Goal: Task Accomplishment & Management: Use online tool/utility

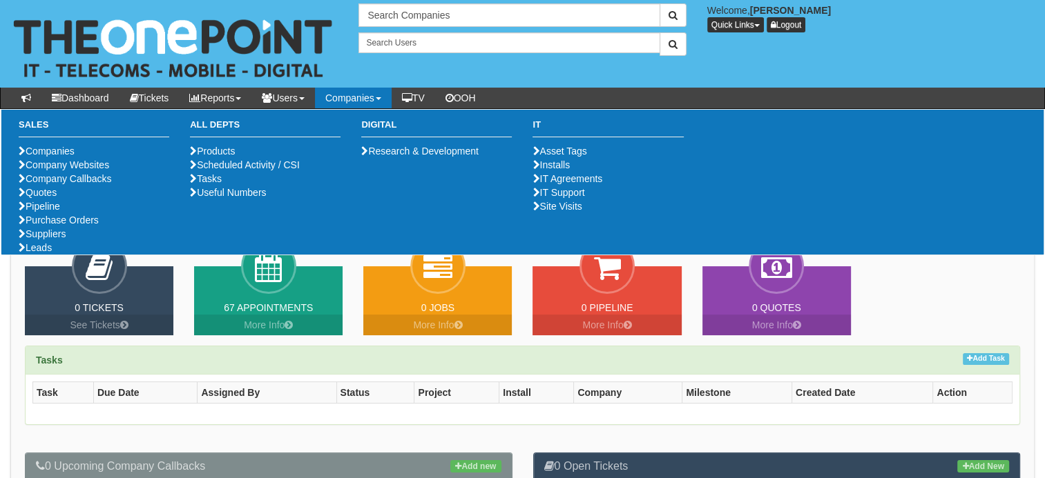
click at [55, 255] on ul "Companies Company Websites Company Callbacks Quotes Pipeline Purchase Orders Su…" at bounding box center [94, 199] width 151 height 110
click at [53, 226] on link "Purchase Orders" at bounding box center [59, 220] width 80 height 11
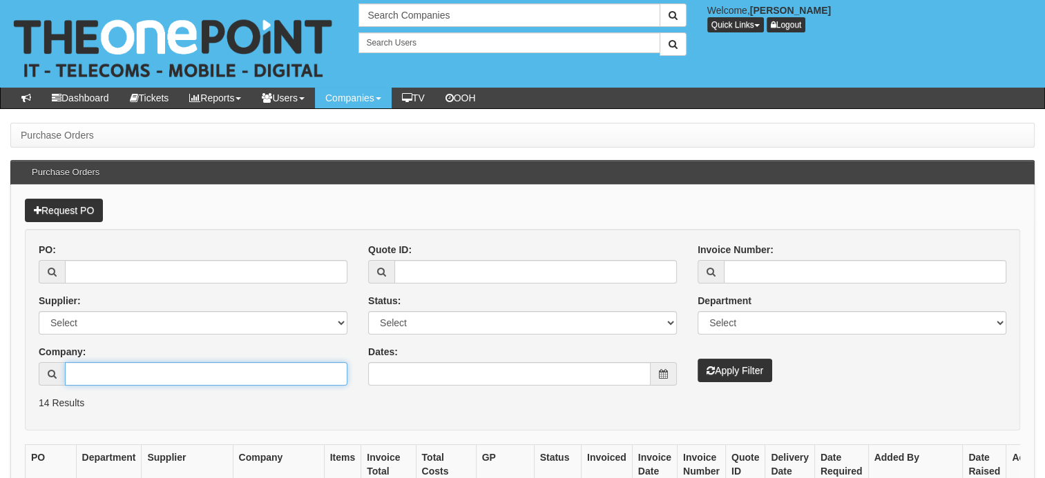
click at [120, 367] on input "Company:" at bounding box center [206, 373] width 282 height 23
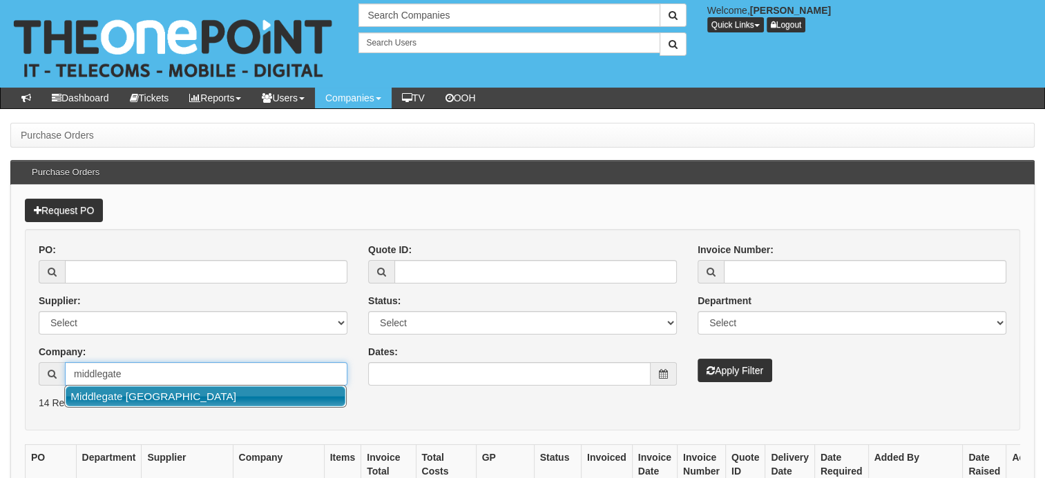
click at [138, 405] on link "Middlegate [GEOGRAPHIC_DATA]" at bounding box center [206, 397] width 280 height 20
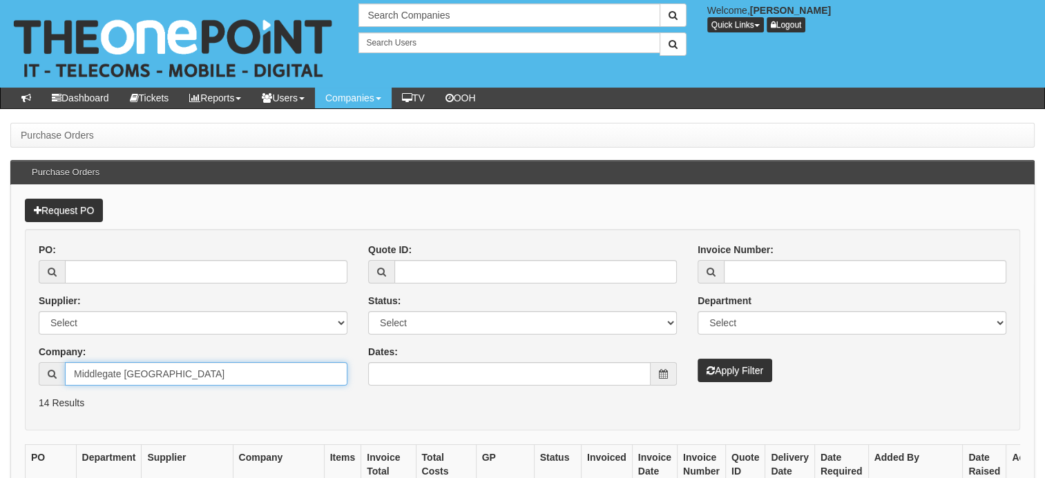
type input "Middlegate [GEOGRAPHIC_DATA]"
click at [729, 368] on button "Apply Filter" at bounding box center [734, 370] width 75 height 23
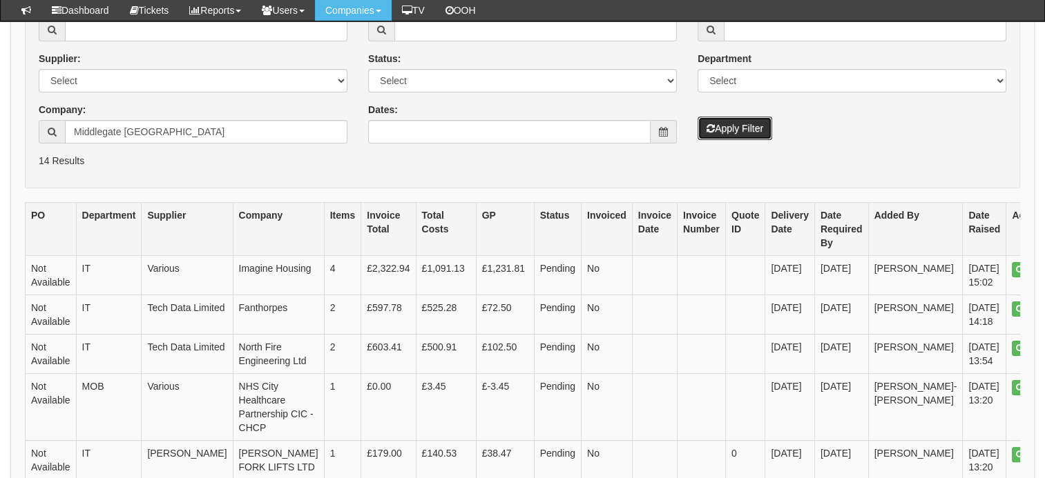
scroll to position [138, 0]
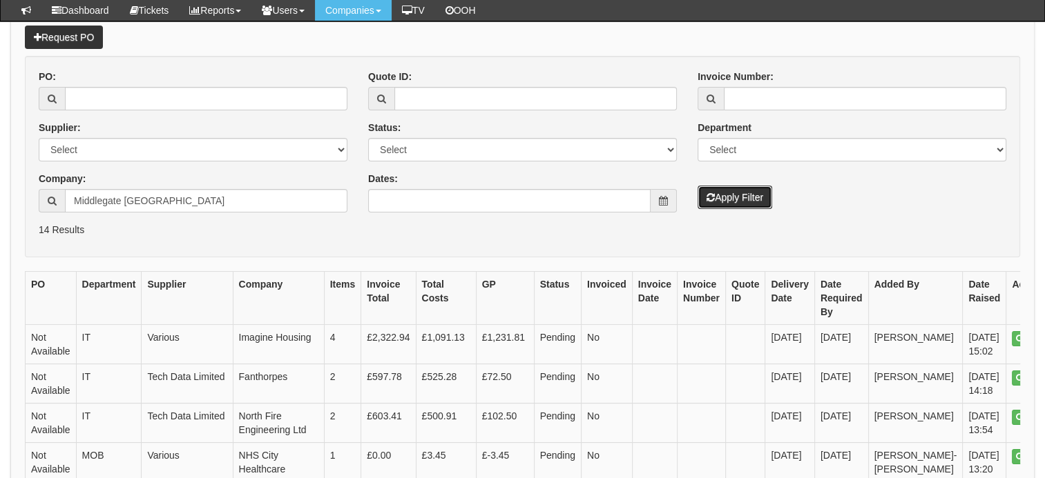
click at [724, 191] on button "Apply Filter" at bounding box center [734, 197] width 75 height 23
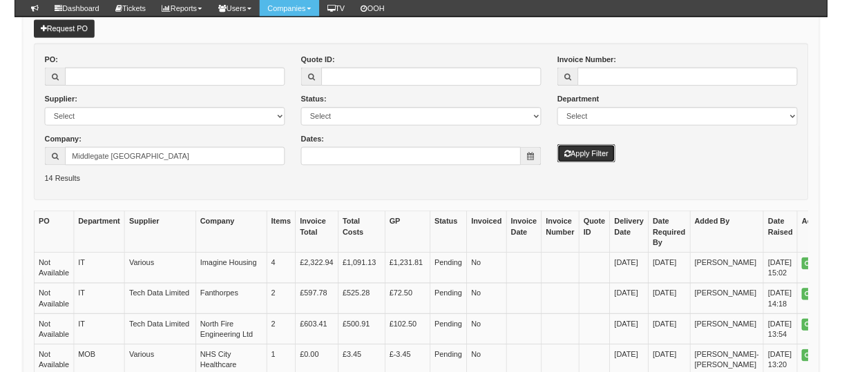
scroll to position [123, 0]
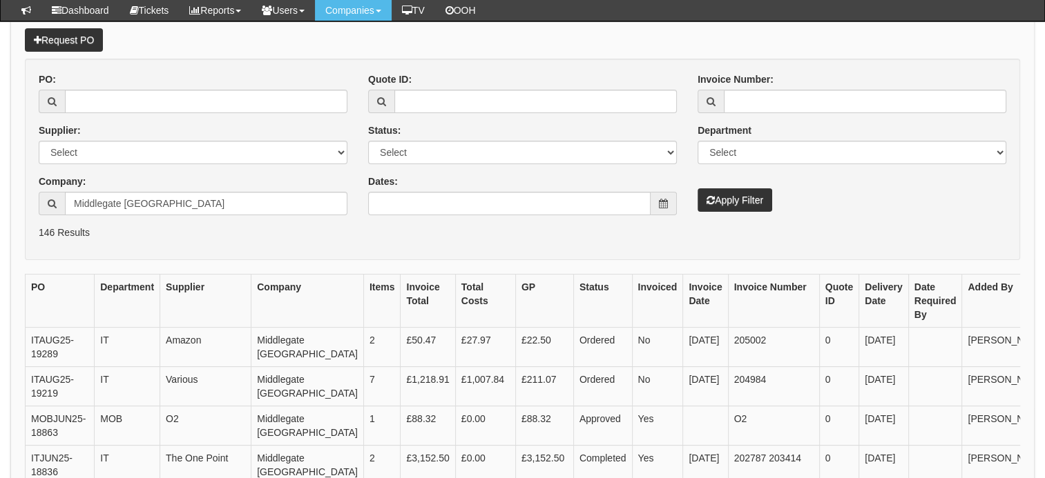
scroll to position [276, 0]
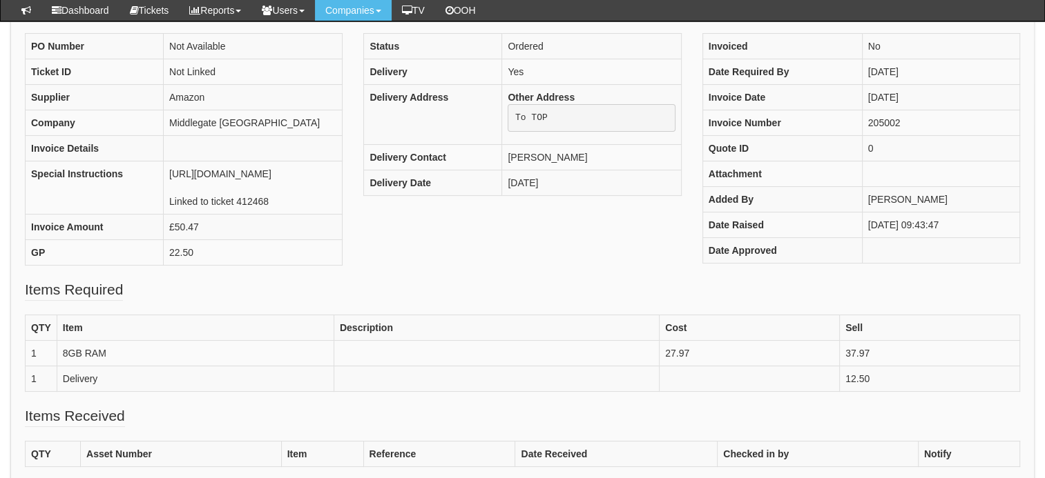
scroll to position [207, 0]
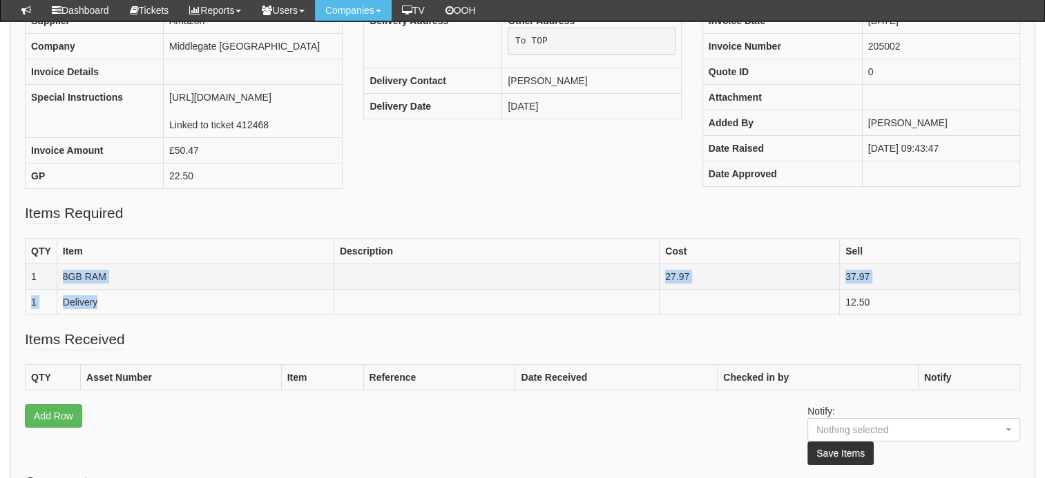
drag, startPoint x: 105, startPoint y: 345, endPoint x: 62, endPoint y: 309, distance: 55.9
click at [62, 309] on tbody "QTY Item Description Cost Sell 1 8GB RAM 27.97 37.97 1 Delivery 12.50" at bounding box center [523, 277] width 994 height 77
click at [424, 203] on div "PO Number Not Available Ticket ID Not Linked Supplier Amazon Company Middlegate…" at bounding box center [522, 80] width 1016 height 246
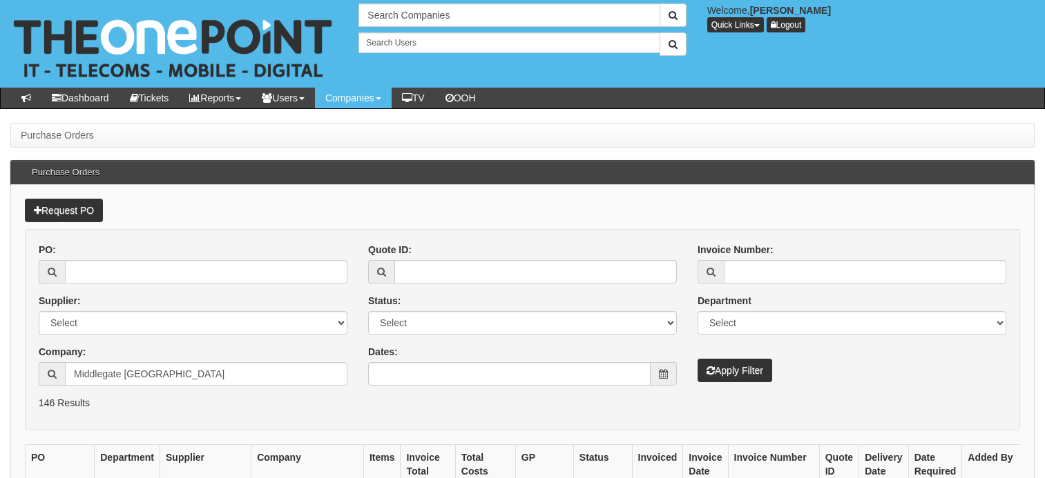
scroll to position [276, 0]
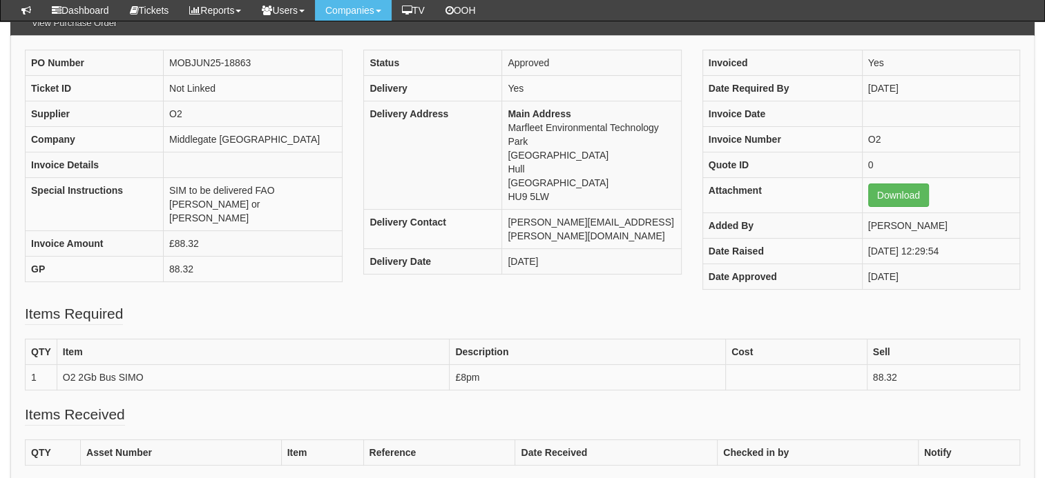
scroll to position [138, 0]
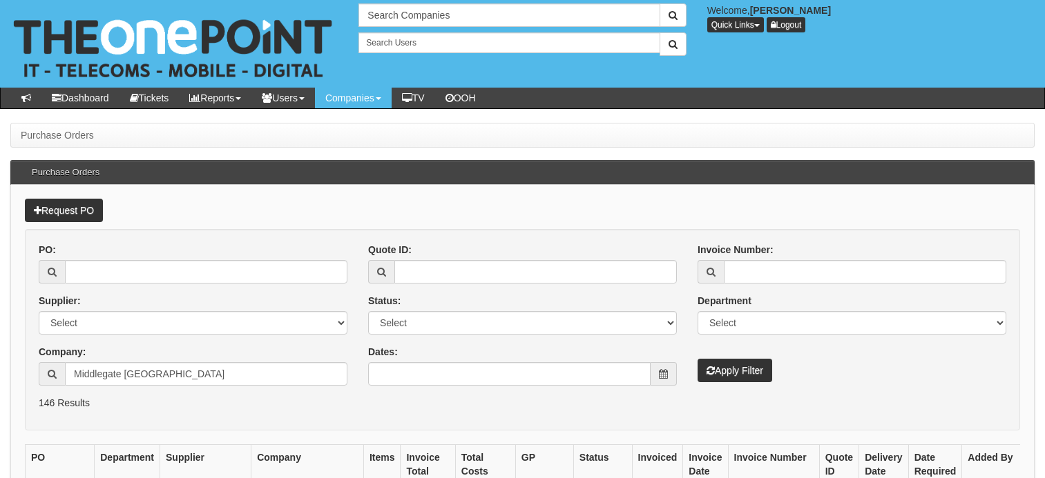
scroll to position [276, 0]
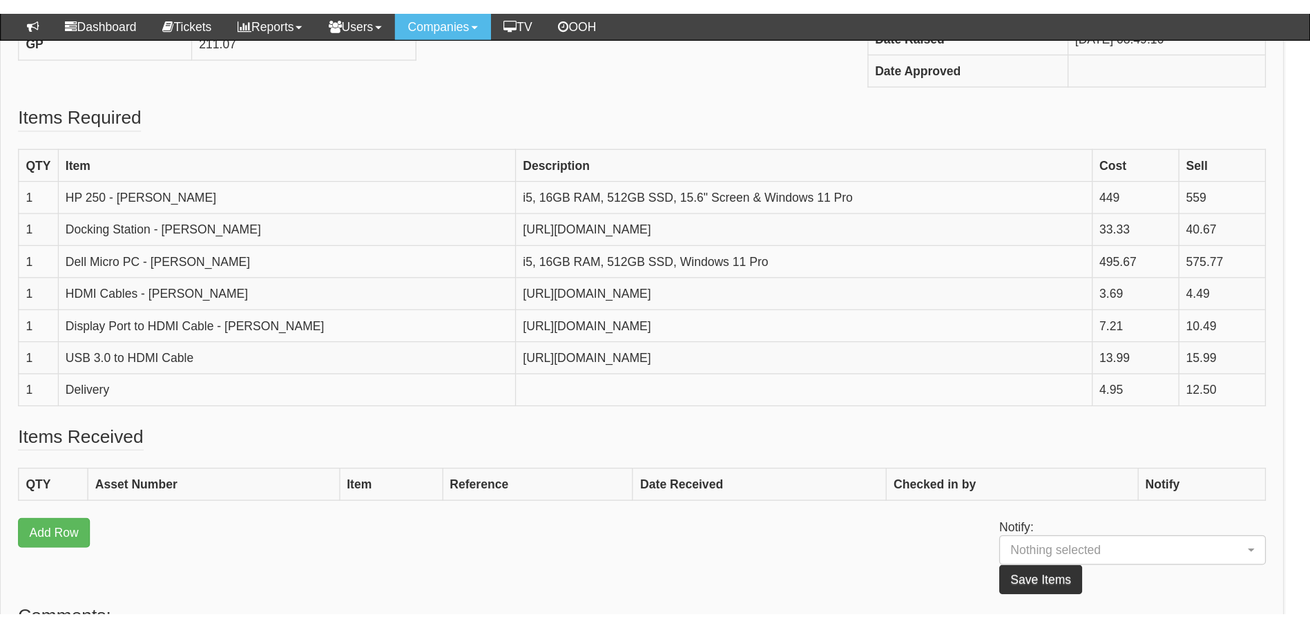
scroll to position [345, 0]
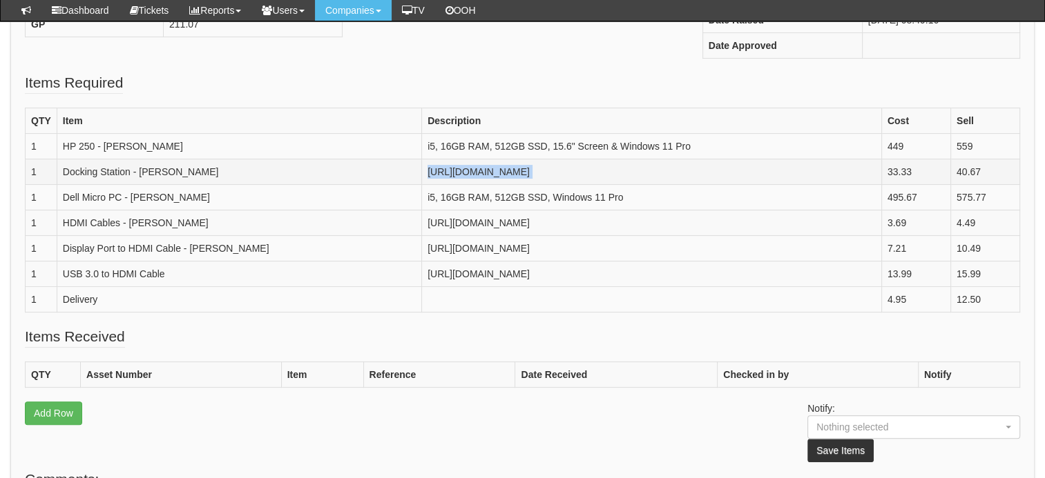
drag, startPoint x: 113, startPoint y: 182, endPoint x: 1001, endPoint y: 202, distance: 888.1
click at [1001, 185] on tr "1 Docking Station - [PERSON_NAME] [URL][DOMAIN_NAME] 33.33 40.67" at bounding box center [523, 172] width 994 height 26
copy td "[URL][DOMAIN_NAME]"
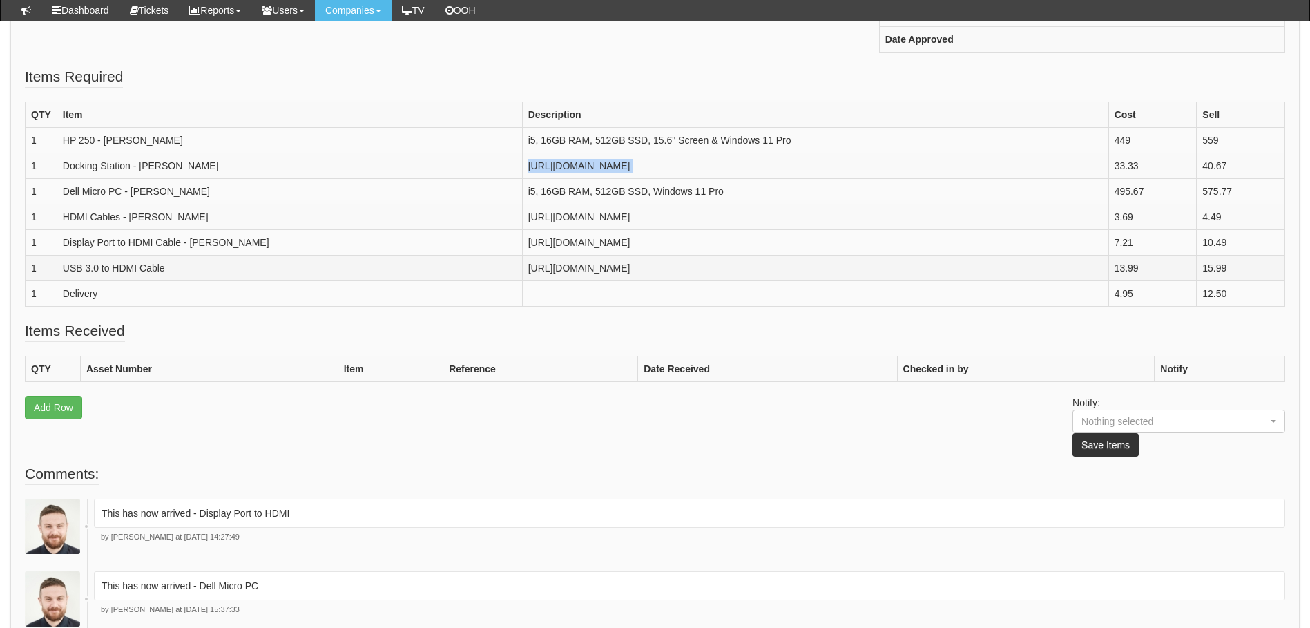
scroll to position [95, 0]
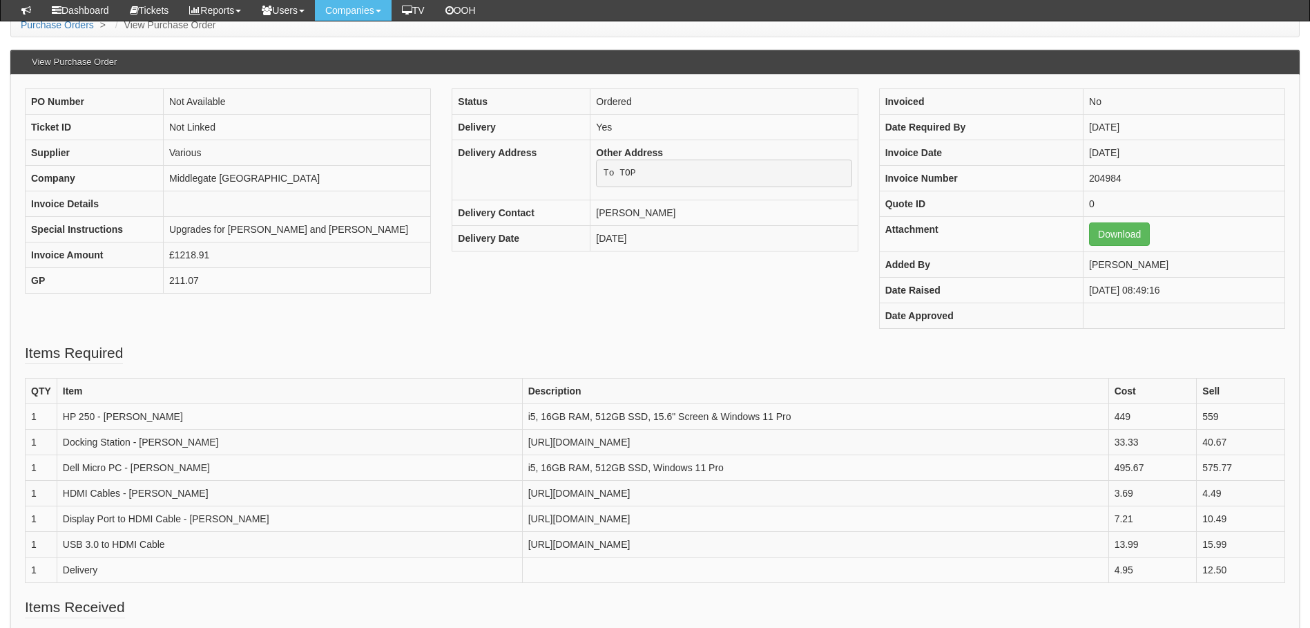
click at [278, 343] on fieldset "Items Required QTY Item Description Cost Sell 1 HP 250 - [PERSON_NAME] i5, 16GB…" at bounding box center [655, 469] width 1260 height 254
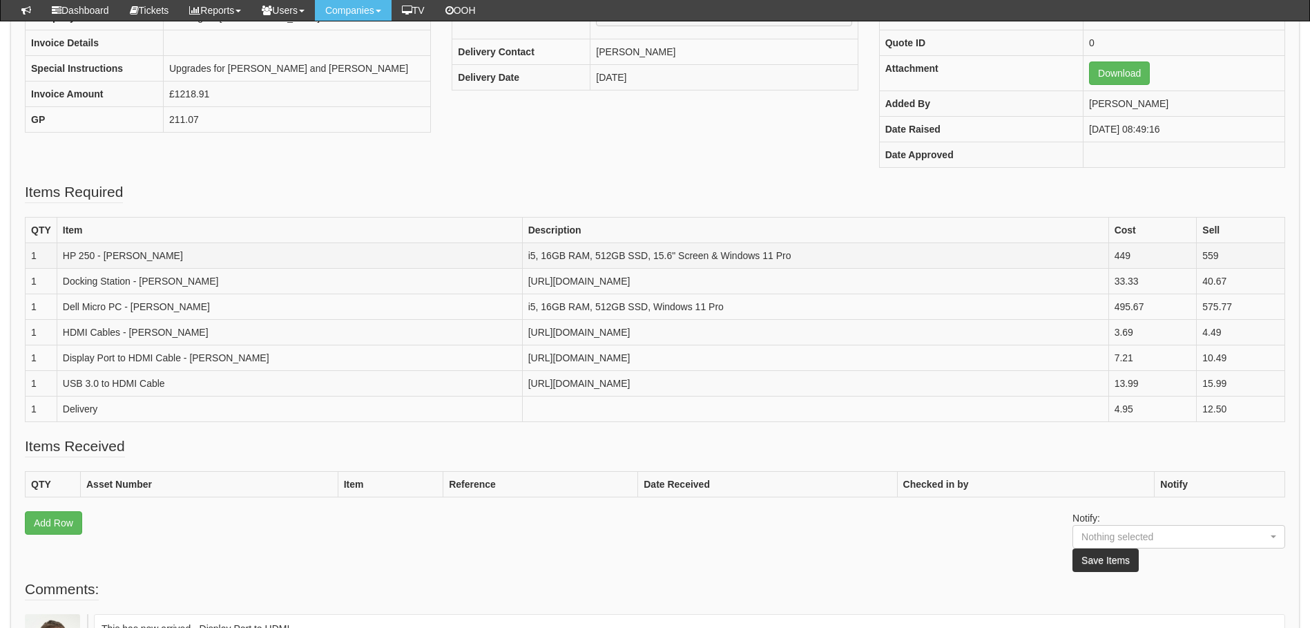
scroll to position [233, 0]
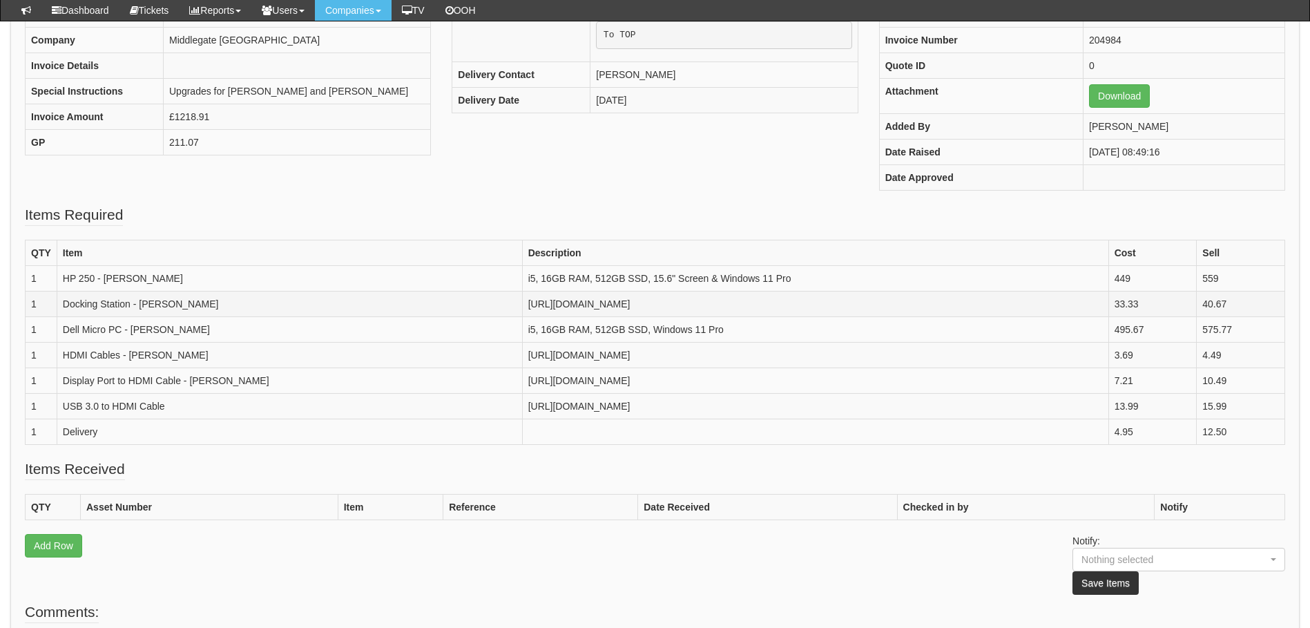
drag, startPoint x: 1027, startPoint y: 329, endPoint x: 128, endPoint y: 318, distance: 899.7
click at [522, 317] on td "[URL][DOMAIN_NAME]" at bounding box center [815, 304] width 586 height 26
click at [1025, 317] on td "[URL][DOMAIN_NAME]" at bounding box center [815, 304] width 586 height 26
drag, startPoint x: 1020, startPoint y: 329, endPoint x: 996, endPoint y: 332, distance: 23.6
click at [996, 317] on td "[URL][DOMAIN_NAME]" at bounding box center [815, 304] width 586 height 26
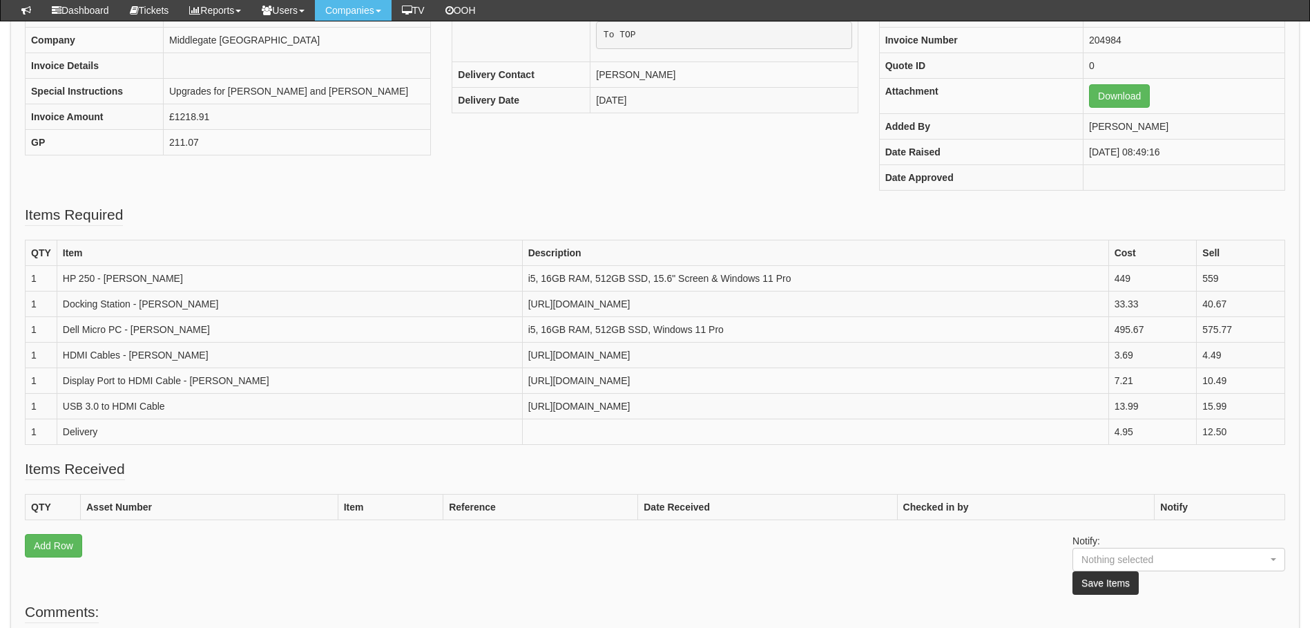
click at [376, 217] on fieldset "Items Required QTY Item Description Cost Sell 1 HP 250 - [PERSON_NAME] i5, 16GB…" at bounding box center [655, 331] width 1260 height 254
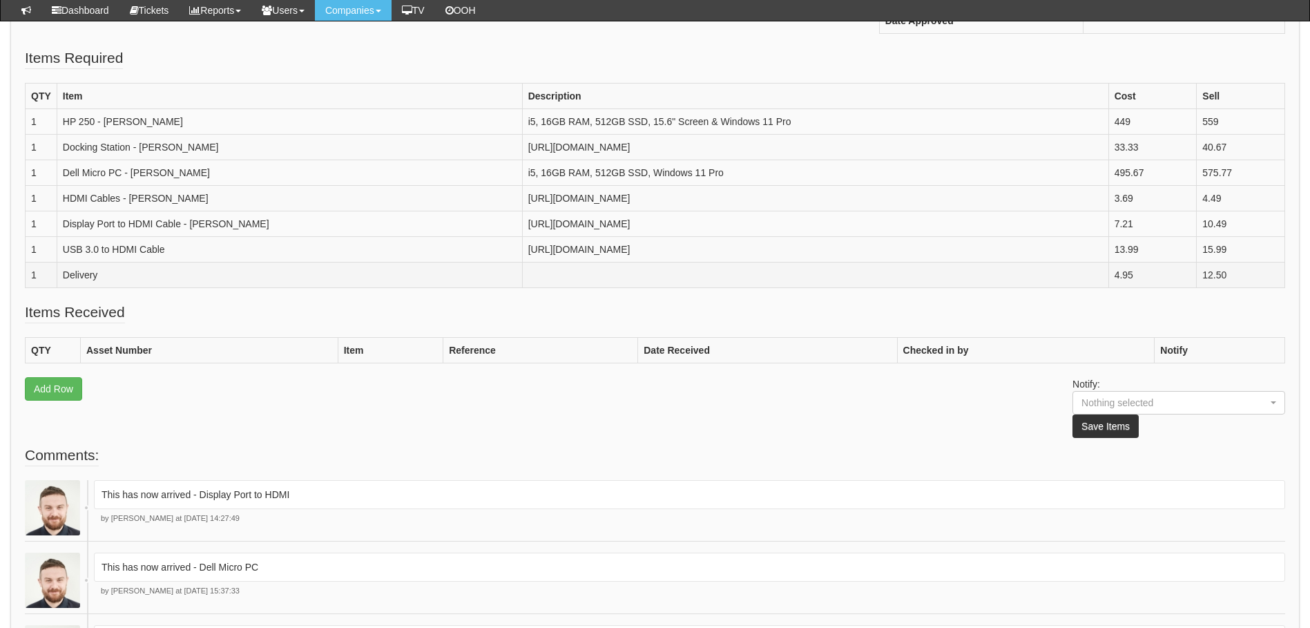
scroll to position [371, 0]
